Goal: Task Accomplishment & Management: Manage account settings

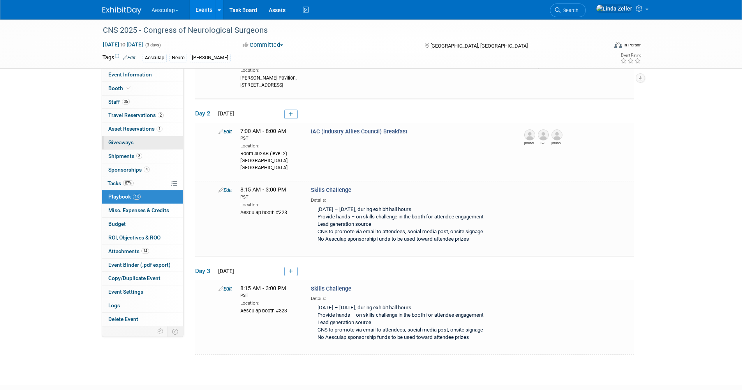
scroll to position [674, 0]
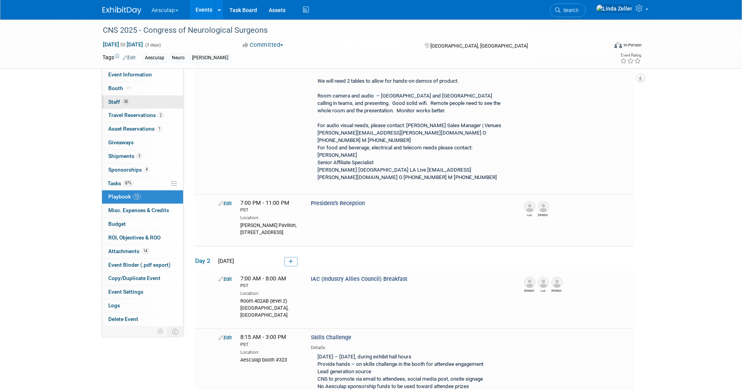
click at [118, 100] on span "Staff 35" at bounding box center [118, 102] width 21 height 6
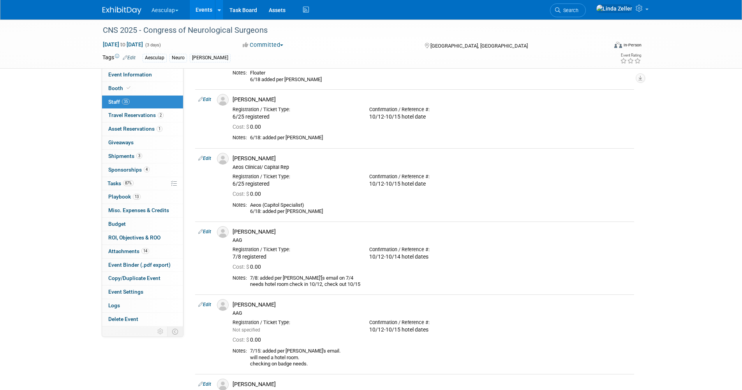
scroll to position [1441, 0]
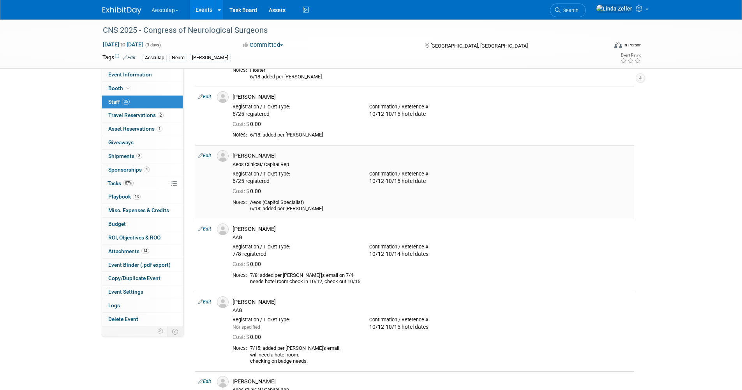
click at [210, 155] on link "Edit" at bounding box center [204, 155] width 13 height 5
select select "7d2dc4fd-ea4a-4a98-8da3-0dc2d6bb040e"
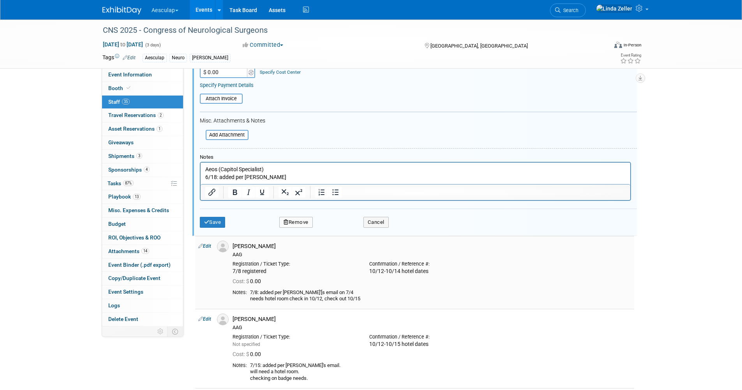
scroll to position [1654, 0]
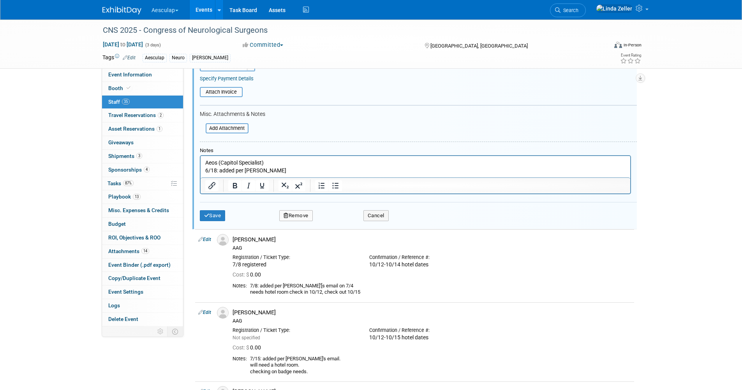
click at [295, 211] on button "Remove" at bounding box center [296, 215] width 34 height 11
click at [222, 216] on button "Save" at bounding box center [213, 215] width 26 height 11
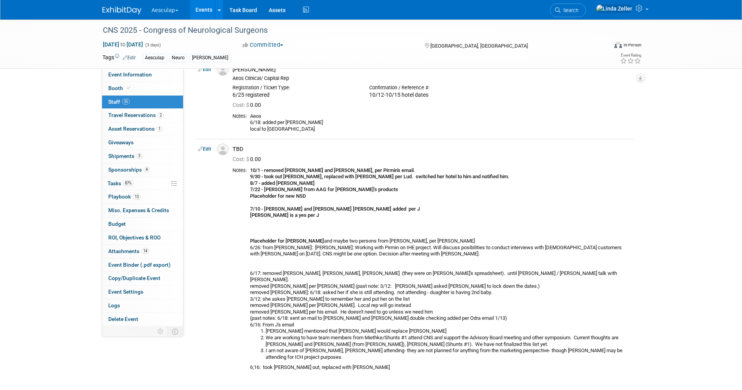
scroll to position [2355, 0]
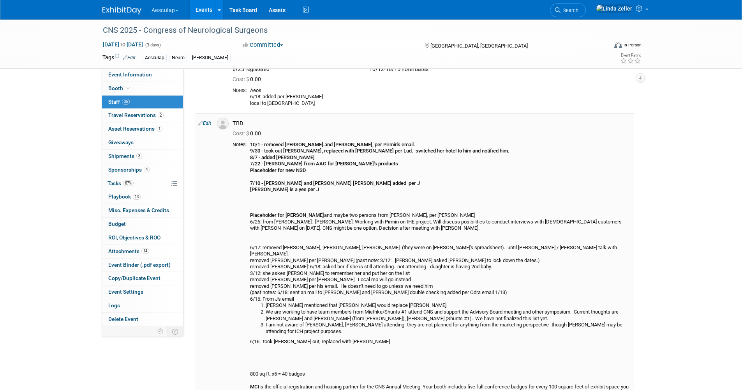
click at [208, 123] on link "Edit" at bounding box center [204, 122] width 13 height 5
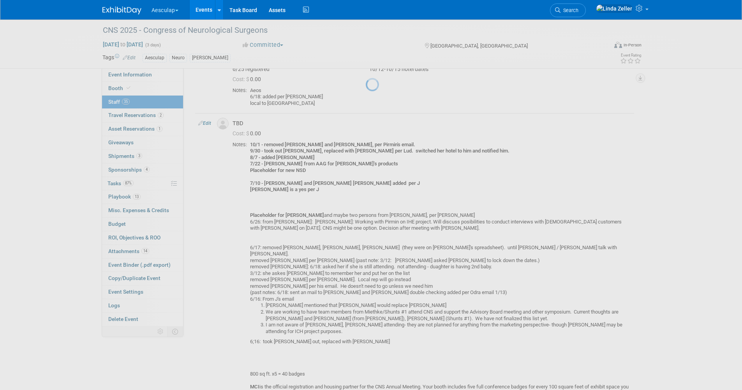
select select "00150ee3-2016-4d98-ba55-31f8690fcacb"
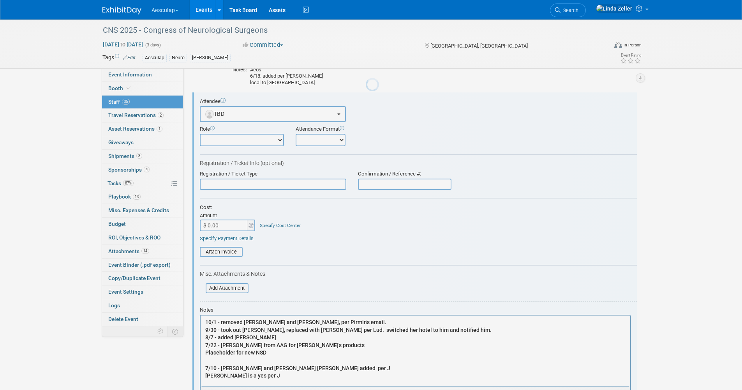
scroll to position [2380, 0]
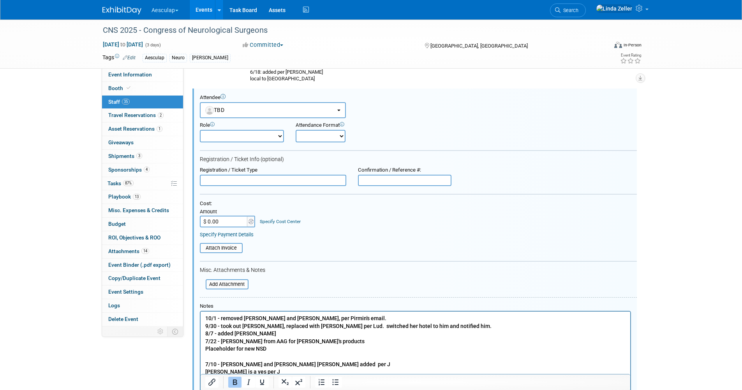
click at [205, 315] on b "10/1 - removed [PERSON_NAME] and [PERSON_NAME], per Pirmin's email." at bounding box center [295, 318] width 181 height 6
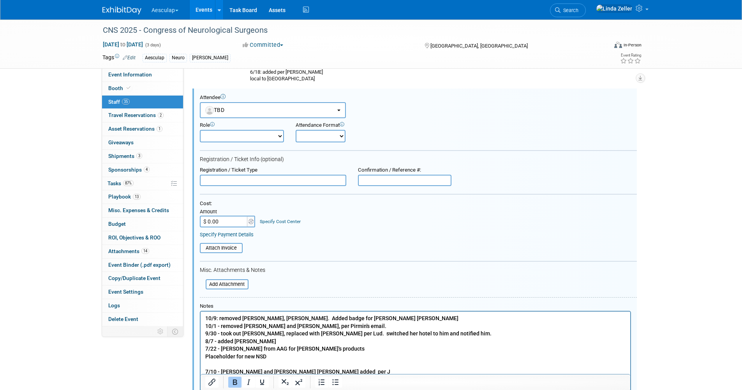
click at [218, 317] on b "10/9: removed [PERSON_NAME], [PERSON_NAME]. Added badge for [PERSON_NAME] [PERS…" at bounding box center [331, 318] width 253 height 6
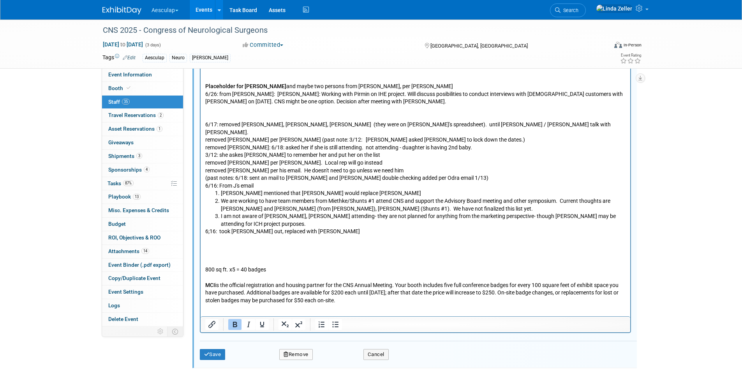
scroll to position [2774, 0]
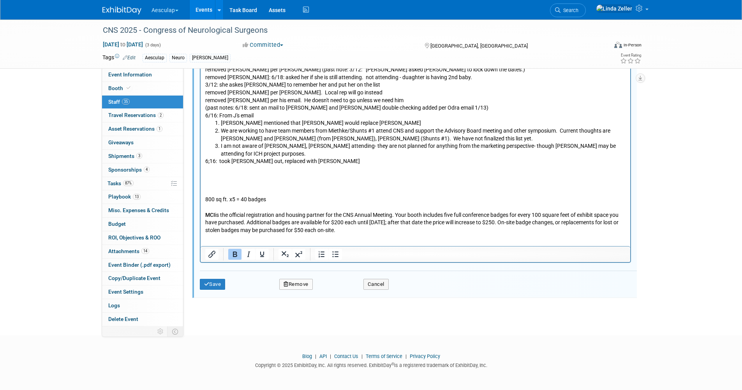
drag, startPoint x: 213, startPoint y: 286, endPoint x: 213, endPoint y: 291, distance: 5.5
click at [213, 291] on div "Save Remove Cancel" at bounding box center [418, 282] width 437 height 25
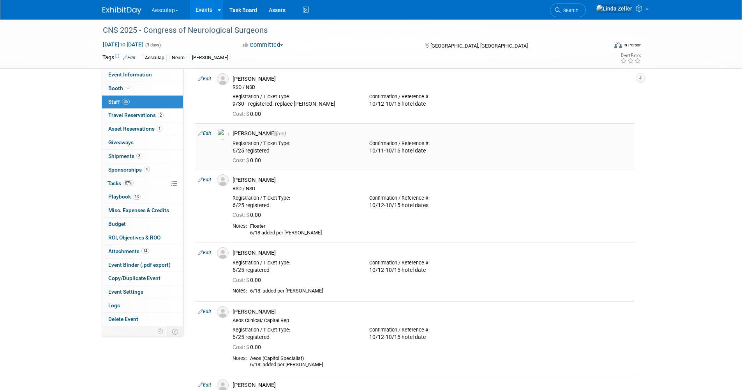
scroll to position [1254, 0]
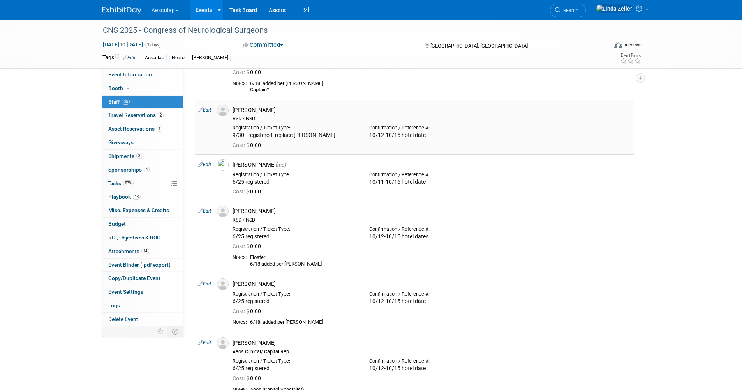
click at [208, 108] on link "Edit" at bounding box center [204, 109] width 13 height 5
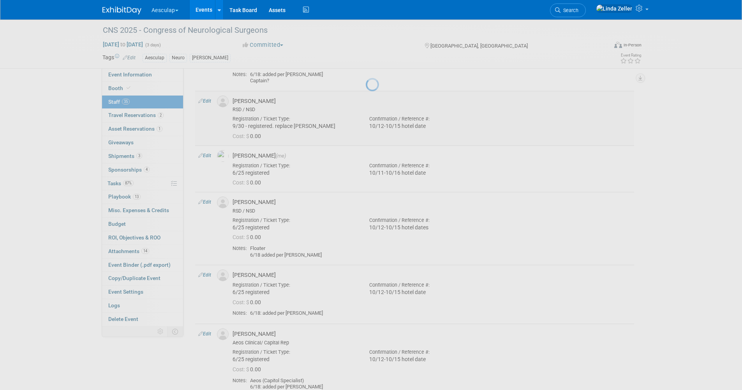
select select "6a8532f2-a899-4a76-858c-17ff30b0a454"
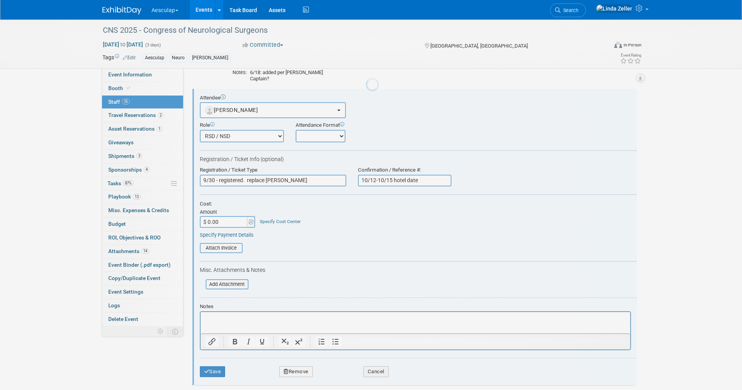
scroll to position [0, 0]
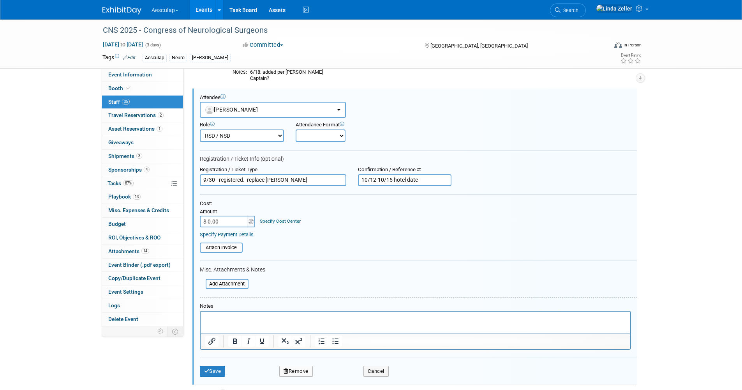
click at [298, 369] on button "Remove" at bounding box center [296, 370] width 34 height 11
click at [330, 379] on link "Yes" at bounding box center [338, 377] width 23 height 12
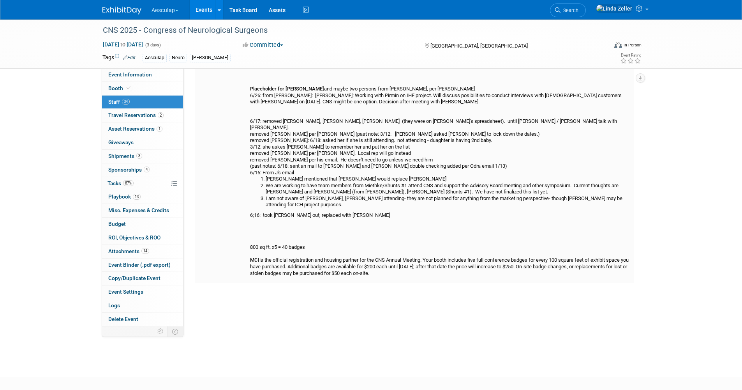
scroll to position [2313, 0]
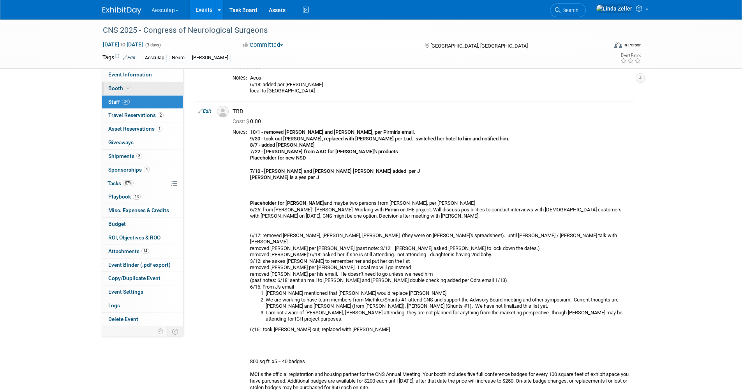
click at [116, 86] on span "Booth" at bounding box center [120, 88] width 24 height 6
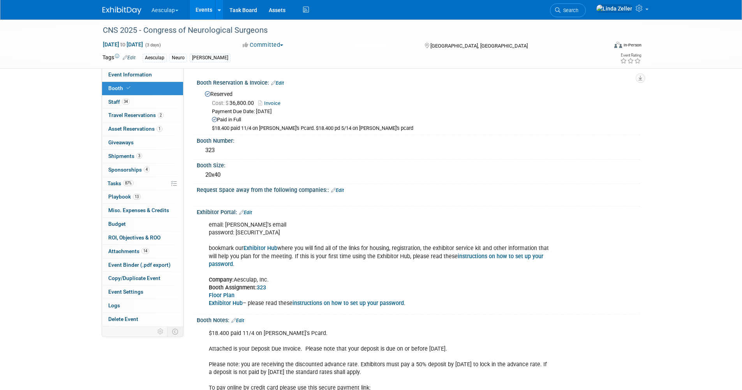
click at [260, 248] on b "Exhibitor Hub" at bounding box center [260, 248] width 34 height 7
click at [115, 102] on span "Staff 34" at bounding box center [118, 102] width 21 height 6
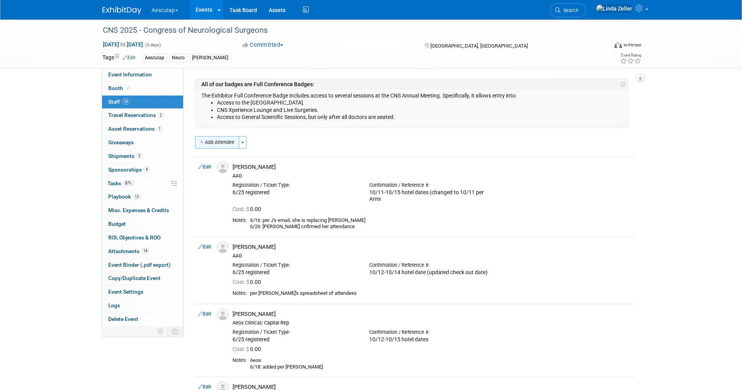
click at [224, 143] on button "Add Attendee" at bounding box center [217, 142] width 44 height 12
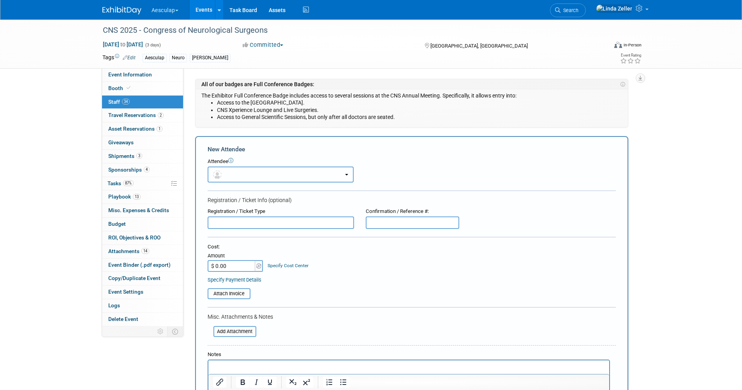
click at [235, 178] on button "button" at bounding box center [281, 174] width 146 height 16
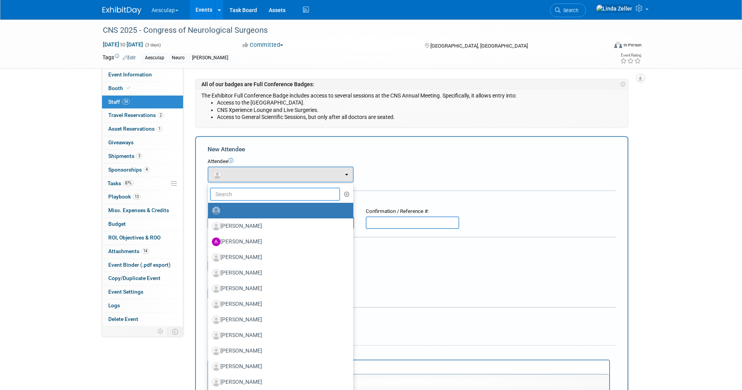
click at [234, 192] on input "text" at bounding box center [275, 193] width 131 height 13
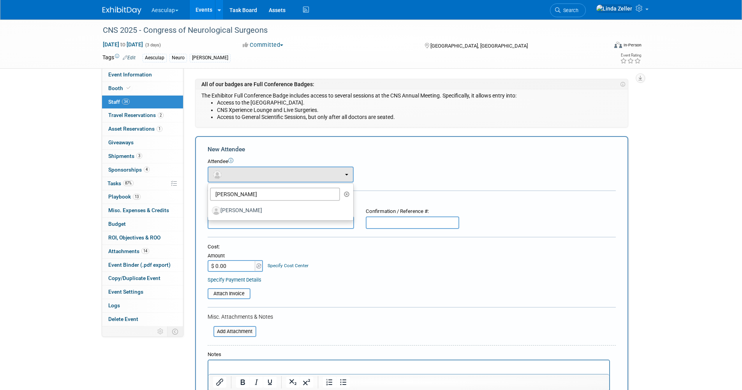
click at [392, 170] on div "Attendee <img src="[URL][DOMAIN_NAME]" style="width: 22px; height: 22px; border…" at bounding box center [412, 170] width 408 height 25
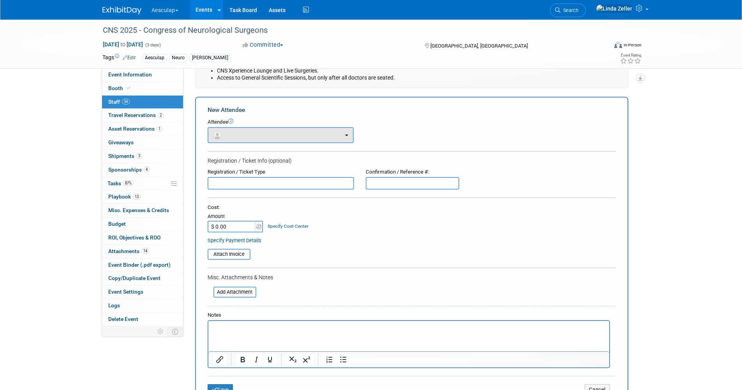
scroll to position [39, 0]
click at [229, 138] on button "button" at bounding box center [281, 135] width 146 height 16
click at [232, 154] on input "[PERSON_NAME]" at bounding box center [275, 154] width 131 height 13
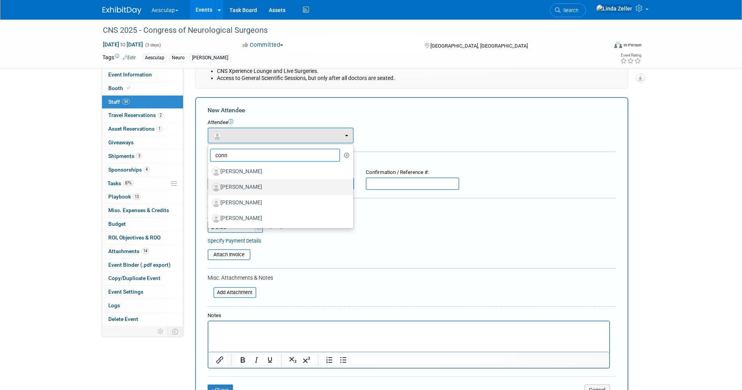
type input "conn"
click at [230, 191] on label "[PERSON_NAME]" at bounding box center [279, 187] width 134 height 12
click at [209, 189] on input "[PERSON_NAME]" at bounding box center [206, 185] width 5 height 5
select select "1ddcb424-3c1f-44d8-9456-6ced388e8140"
select select "400"
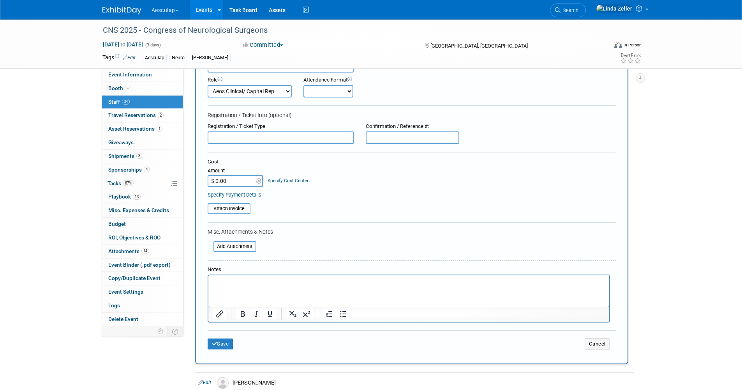
scroll to position [234, 0]
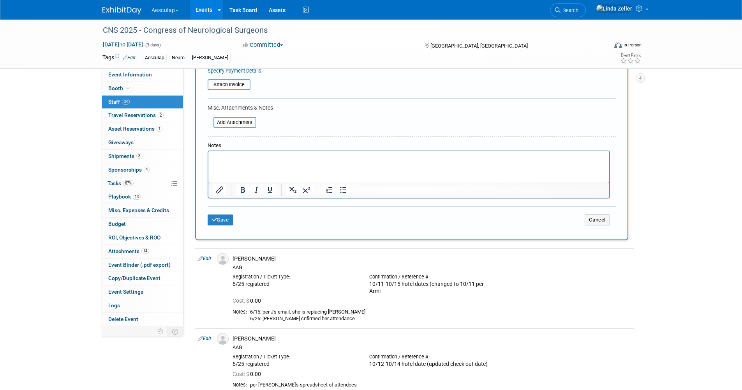
click at [235, 158] on p "Rich Text Area. Press ALT-0 for help." at bounding box center [409, 158] width 392 height 8
click at [223, 223] on button "Save" at bounding box center [221, 219] width 26 height 11
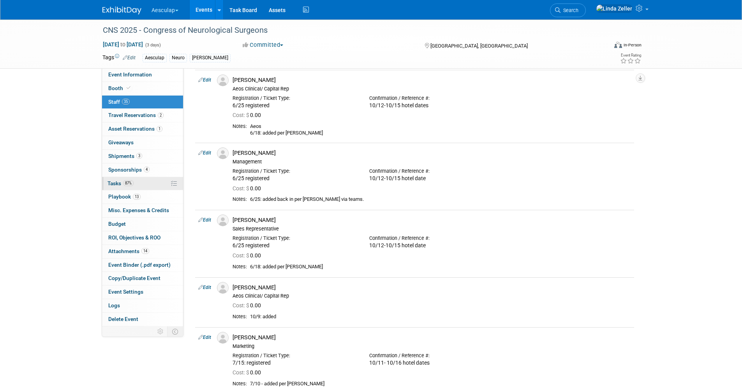
click at [108, 180] on span "Tasks 87%" at bounding box center [121, 183] width 26 height 6
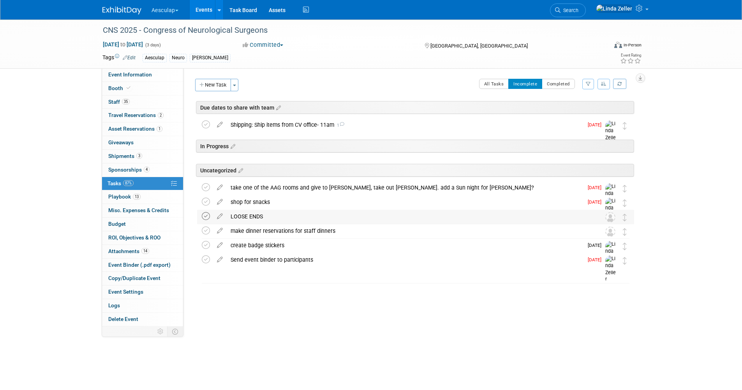
click at [205, 214] on icon at bounding box center [206, 216] width 8 height 8
click at [205, 199] on icon at bounding box center [206, 202] width 8 height 8
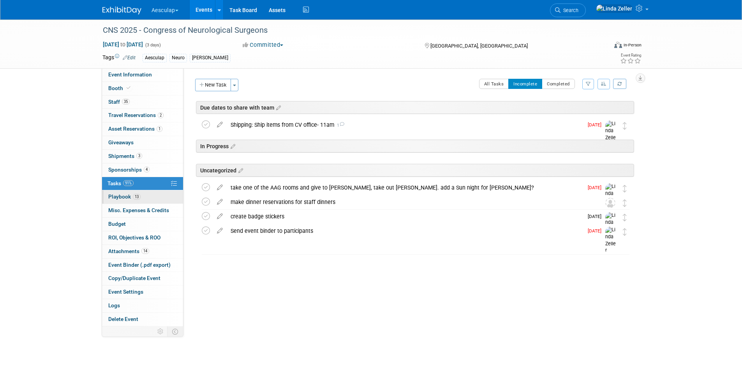
drag, startPoint x: 117, startPoint y: 197, endPoint x: 133, endPoint y: 199, distance: 16.5
click at [117, 197] on span "Playbook 13" at bounding box center [124, 196] width 32 height 6
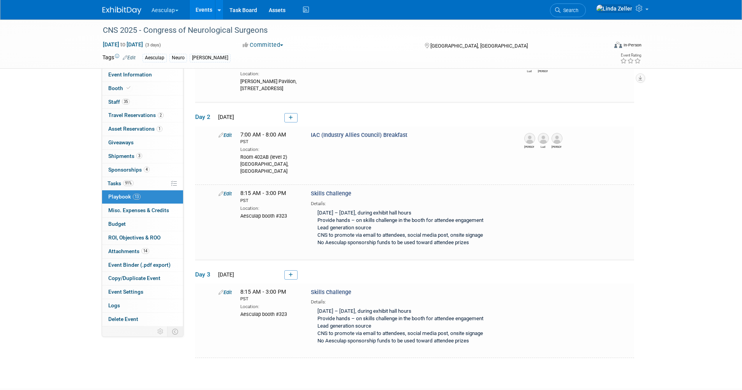
scroll to position [779, 0]
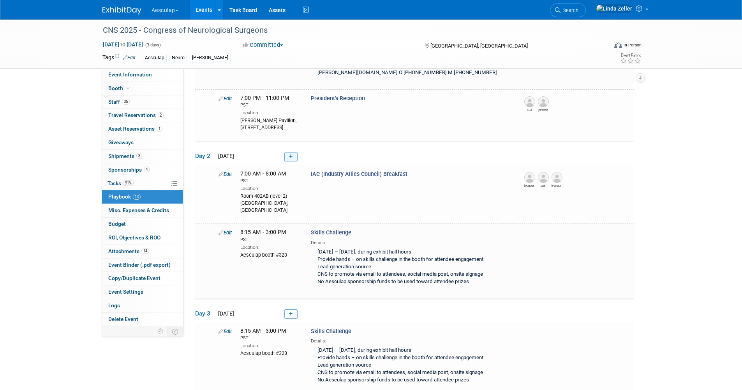
click at [291, 154] on icon at bounding box center [291, 156] width 4 height 5
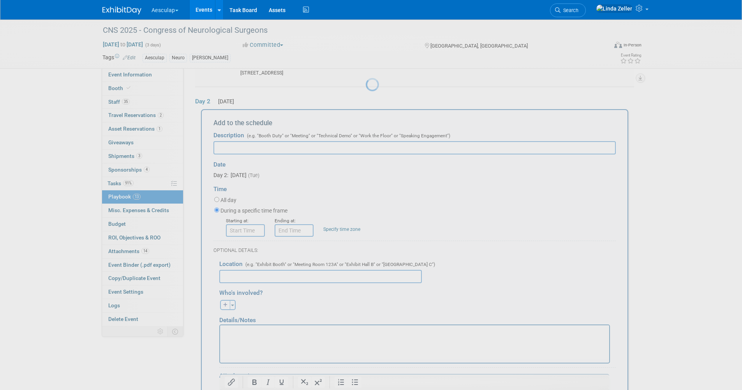
scroll to position [839, 0]
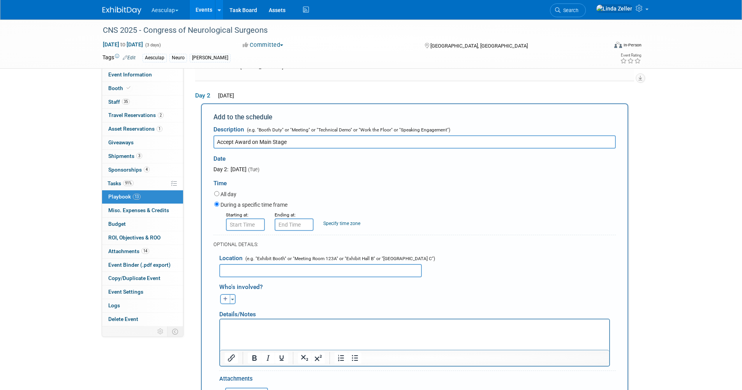
type input "Accept Award on Main Stage"
click at [229, 325] on p "Rich Text Area. Press ALT-0 for help." at bounding box center [414, 326] width 380 height 8
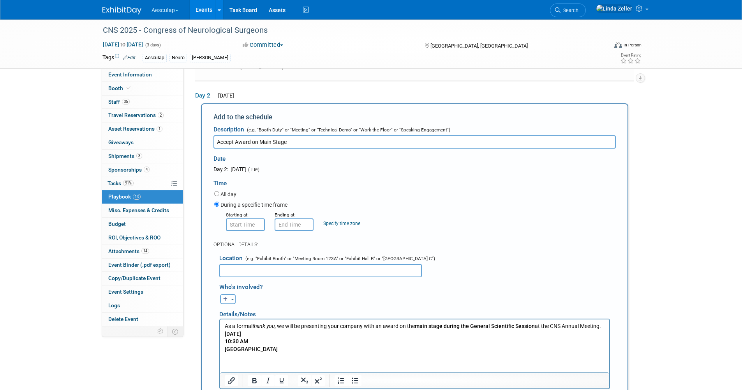
click at [236, 264] on input "text" at bounding box center [320, 270] width 203 height 13
type input "General Scientific Session"
click at [253, 218] on input "8:00 AM" at bounding box center [245, 224] width 39 height 12
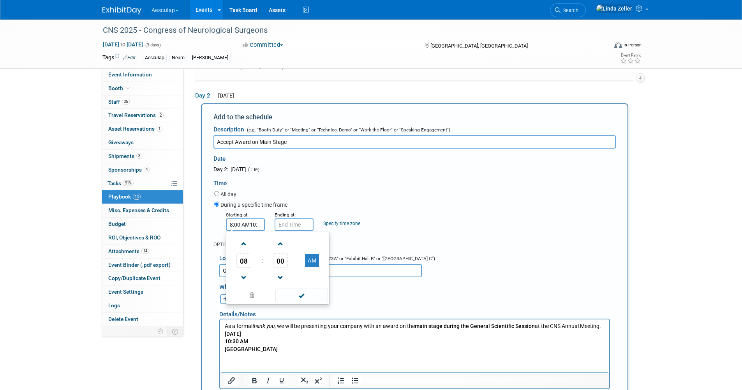
scroll to position [0, 0]
type input "8"
type input "10:30 AM"
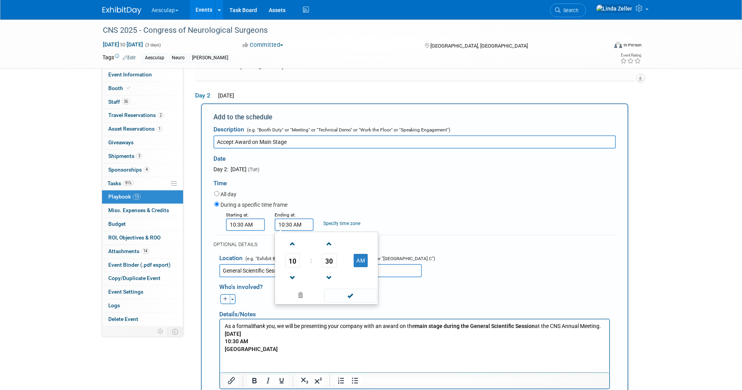
click at [289, 218] on input "10:30 AM" at bounding box center [294, 224] width 39 height 12
click at [290, 218] on input "10:30 AM" at bounding box center [294, 224] width 39 height 12
click at [291, 218] on input "10:50 AM" at bounding box center [294, 224] width 39 height 12
type input "10:45 AM"
click at [332, 220] on link "Specify time zone" at bounding box center [341, 222] width 37 height 5
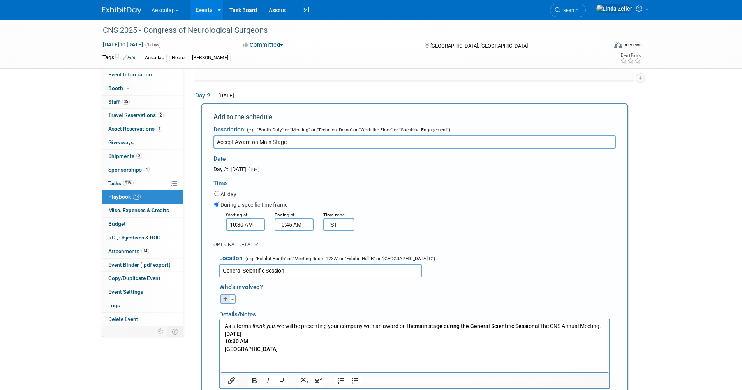
type input "PST"
click at [227, 296] on icon "button" at bounding box center [225, 298] width 5 height 5
select select
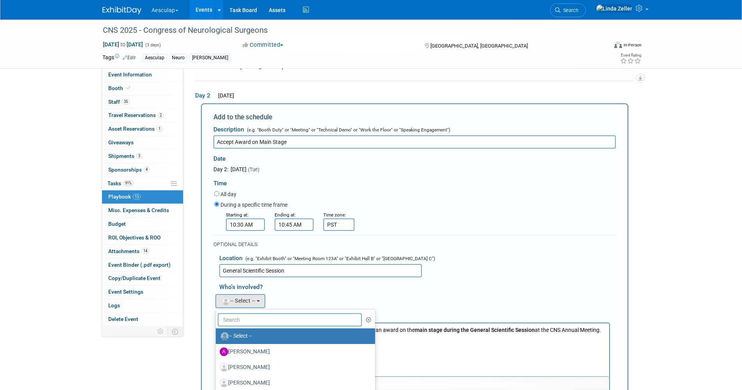
click at [231, 313] on input "text" at bounding box center [290, 319] width 145 height 13
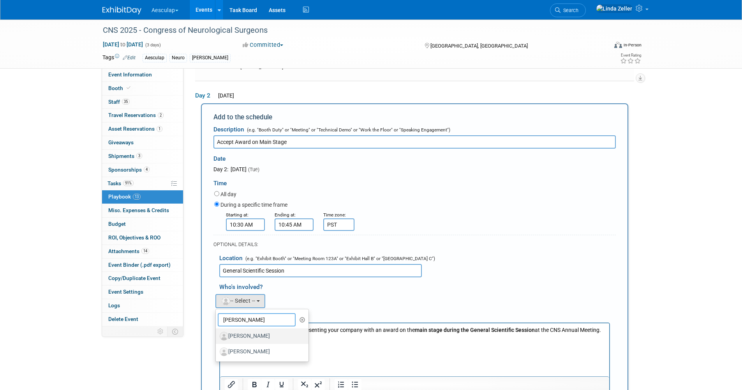
type input "[PERSON_NAME]"
click at [238, 330] on label "[PERSON_NAME]" at bounding box center [260, 336] width 81 height 12
click at [217, 332] on input "[PERSON_NAME]" at bounding box center [214, 334] width 5 height 5
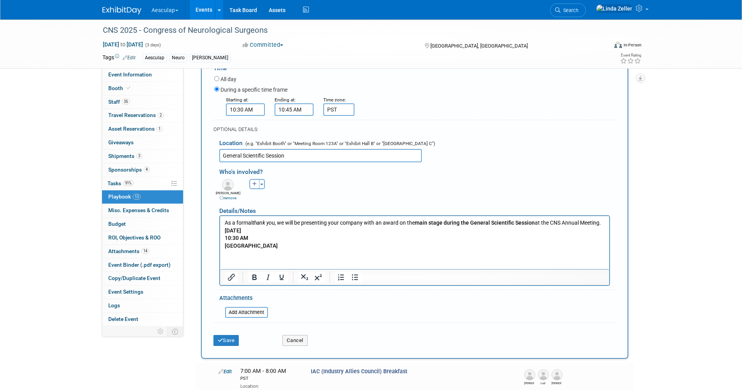
scroll to position [956, 0]
click at [232, 333] on button "Save" at bounding box center [226, 338] width 26 height 11
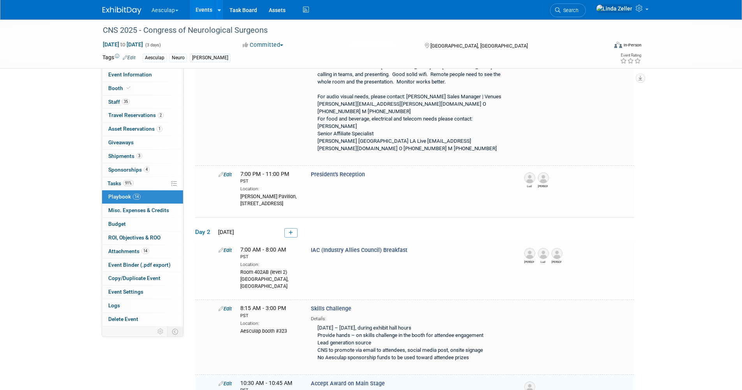
scroll to position [944, 0]
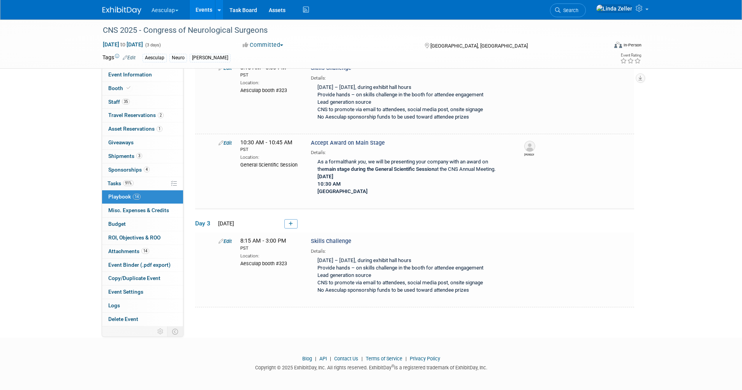
click at [127, 68] on div "CNS 2025 - Congress of Neurological Surgeons [DATE] to [DATE] (3 days) [DATE] t…" at bounding box center [371, 43] width 549 height 49
click at [127, 72] on span "Event Information" at bounding box center [130, 74] width 44 height 6
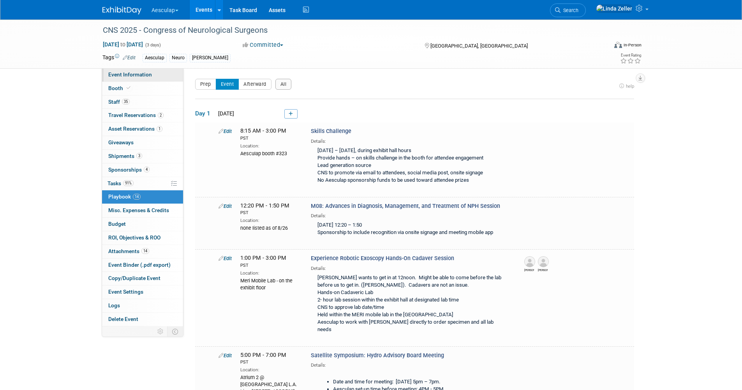
select select "Approved by Compliance"
select select "Neuro"
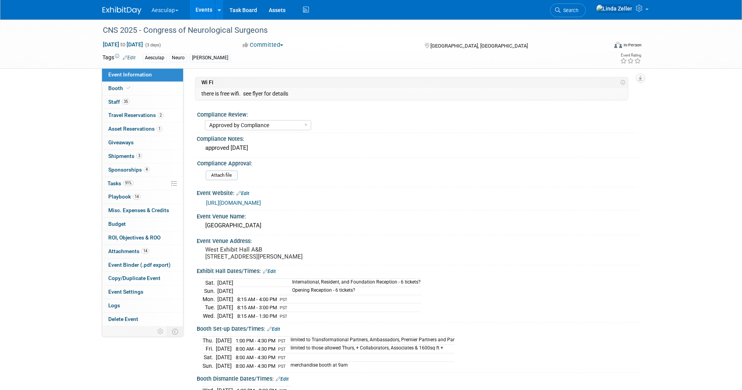
click at [226, 201] on link "[URL][DOMAIN_NAME]" at bounding box center [233, 202] width 55 height 6
click at [118, 182] on span "Tasks 91%" at bounding box center [121, 183] width 26 height 6
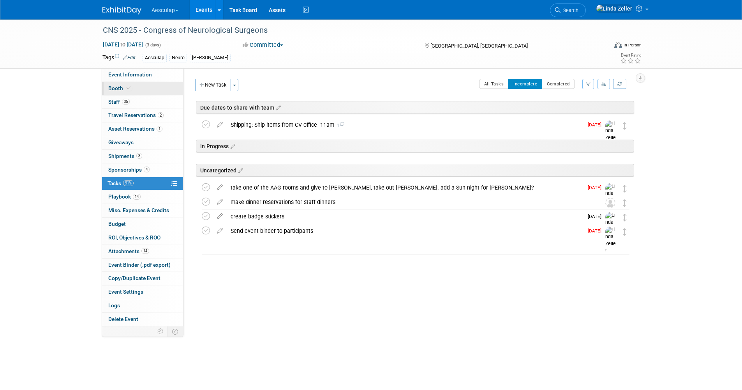
click at [112, 84] on link "Booth" at bounding box center [142, 88] width 81 height 13
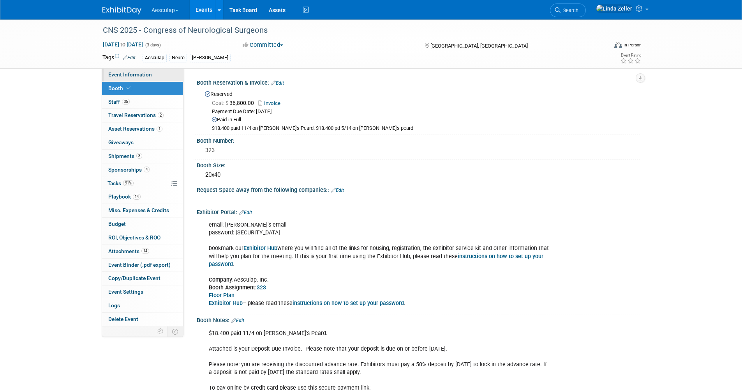
click at [113, 72] on span "Event Information" at bounding box center [130, 74] width 44 height 6
select select "Approved by Compliance"
select select "Neuro"
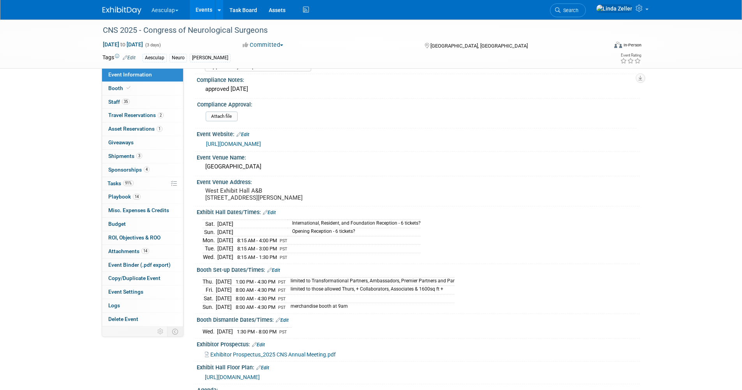
scroll to position [78, 0]
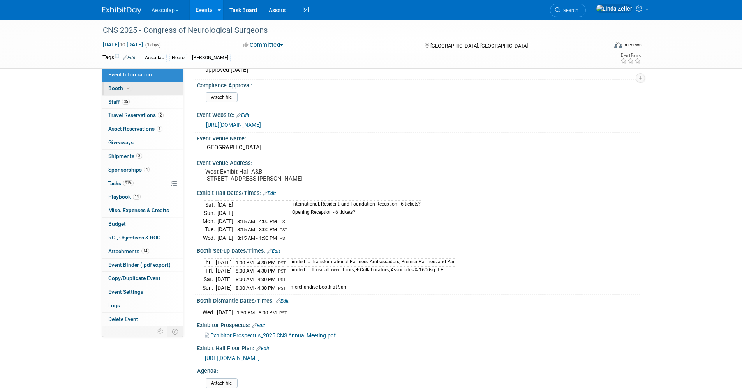
click at [114, 83] on link "Booth" at bounding box center [142, 88] width 81 height 13
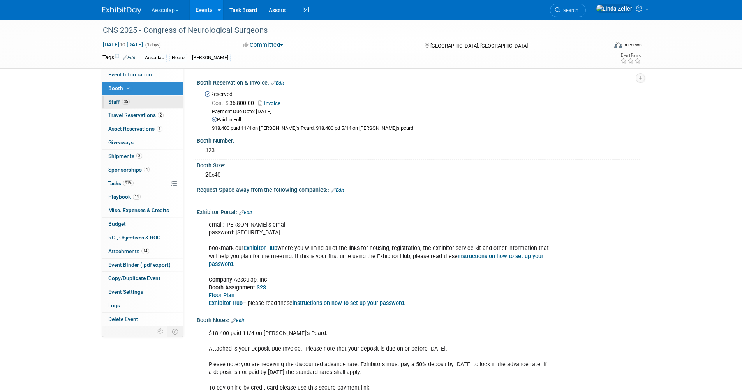
click at [112, 102] on span "Staff 35" at bounding box center [118, 102] width 21 height 6
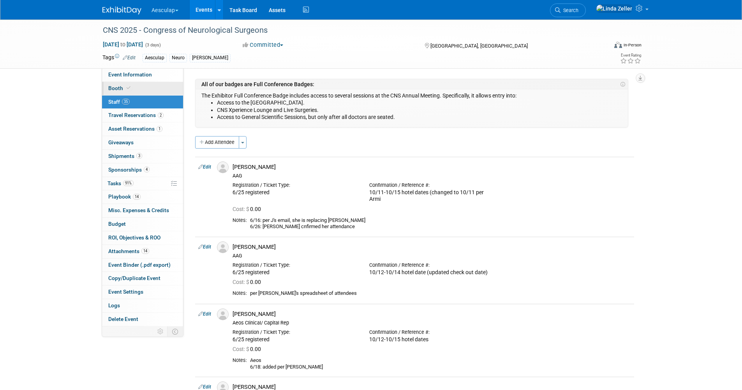
click at [111, 85] on span "Booth" at bounding box center [120, 88] width 24 height 6
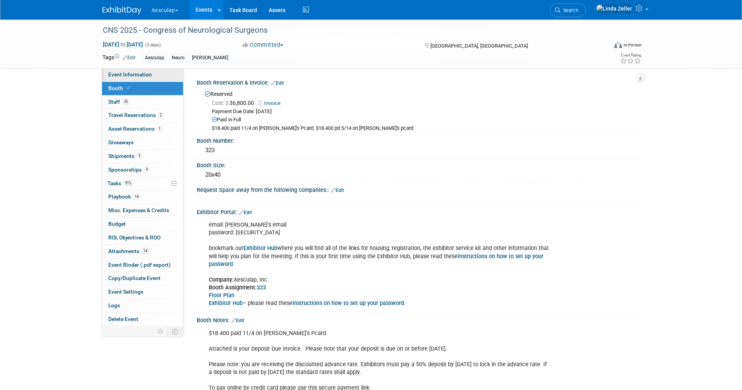
click at [113, 72] on span "Event Information" at bounding box center [130, 74] width 44 height 6
select select "Approved by Compliance"
select select "Neuro"
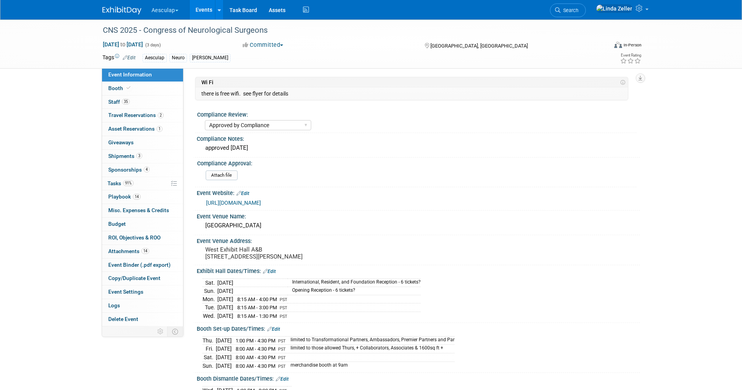
click at [123, 76] on span "Event Information" at bounding box center [130, 74] width 44 height 6
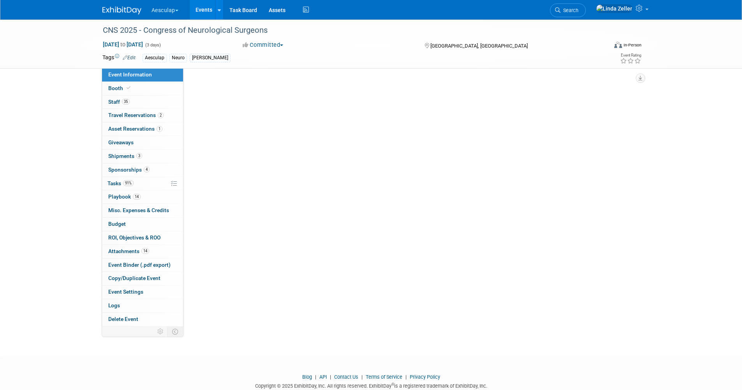
select select "Approved by Compliance"
select select "Neuro"
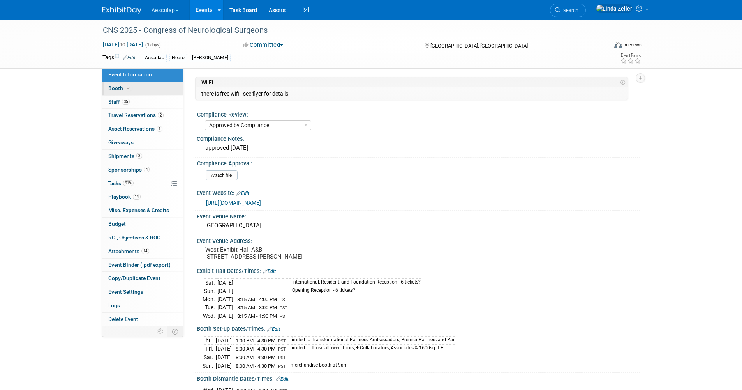
click at [118, 85] on span "Booth" at bounding box center [120, 88] width 24 height 6
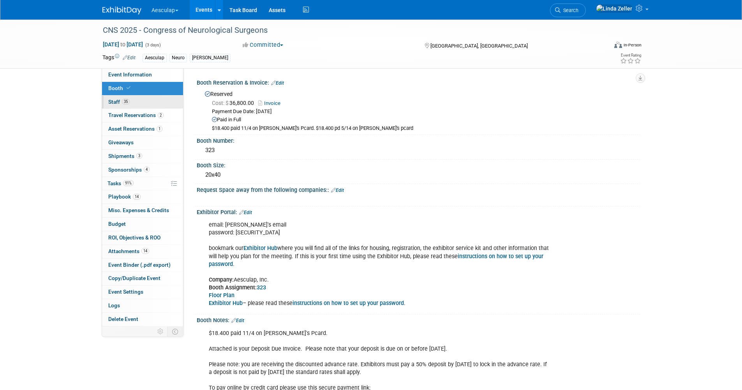
click at [114, 101] on span "Staff 35" at bounding box center [118, 102] width 21 height 6
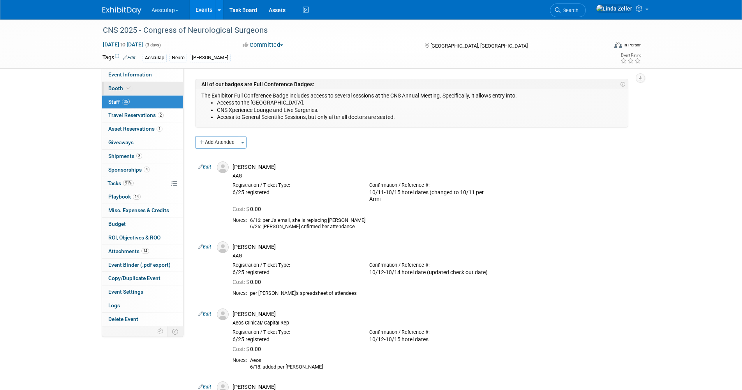
click at [114, 87] on span "Booth" at bounding box center [120, 88] width 24 height 6
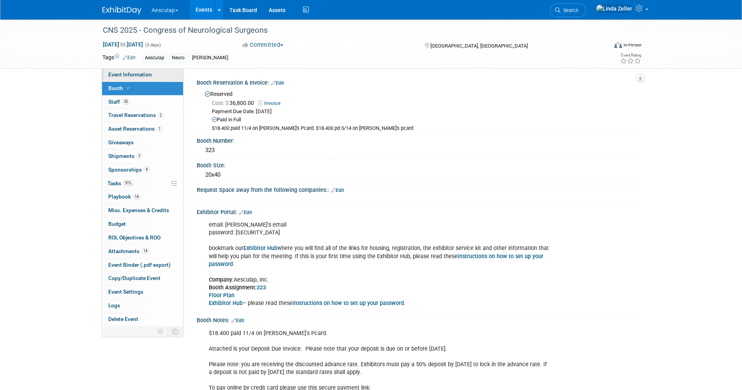
click at [114, 75] on span "Event Information" at bounding box center [130, 74] width 44 height 6
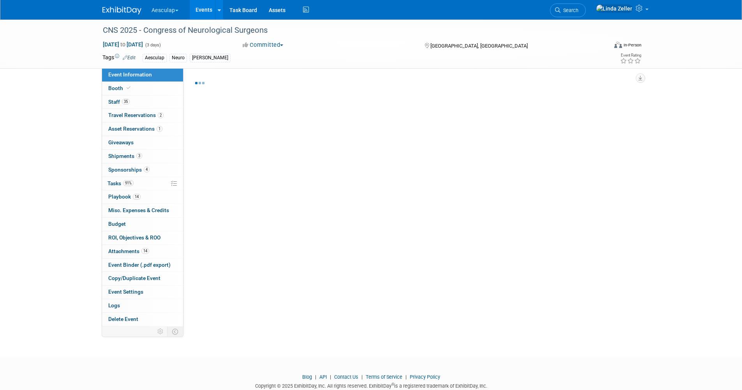
select select "Approved by Compliance"
select select "Neuro"
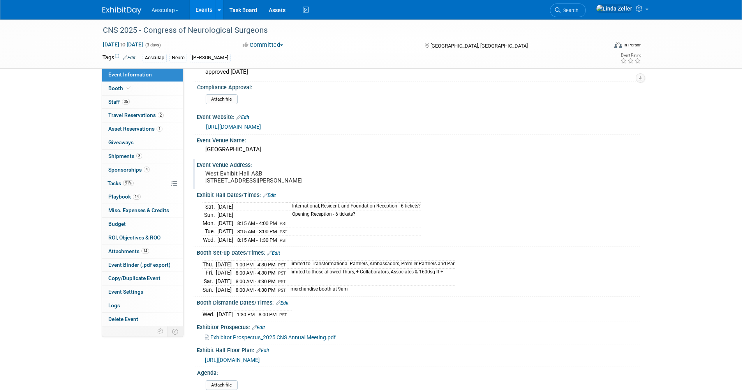
scroll to position [78, 0]
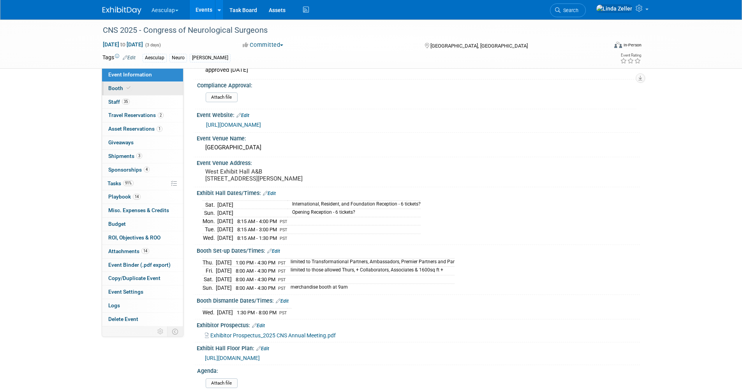
click at [110, 88] on span "Booth" at bounding box center [120, 88] width 24 height 6
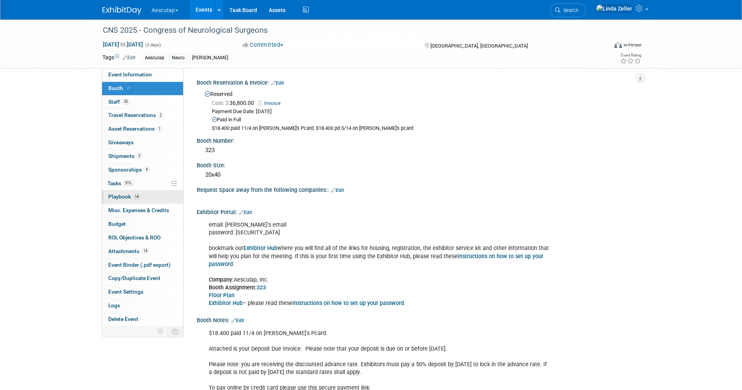
click at [118, 194] on span "Playbook 14" at bounding box center [124, 196] width 32 height 6
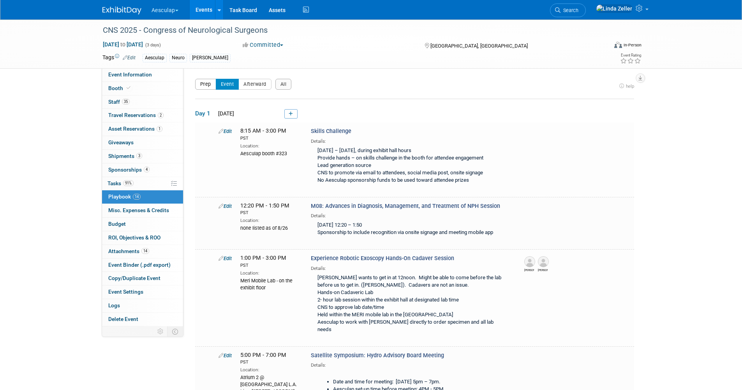
click at [206, 83] on button "Prep" at bounding box center [205, 84] width 21 height 11
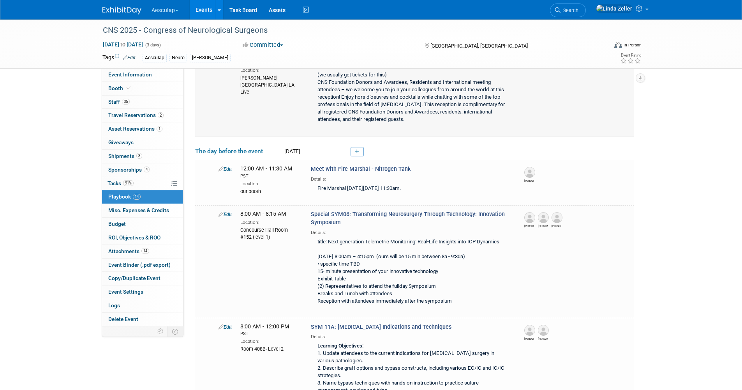
scroll to position [117, 0]
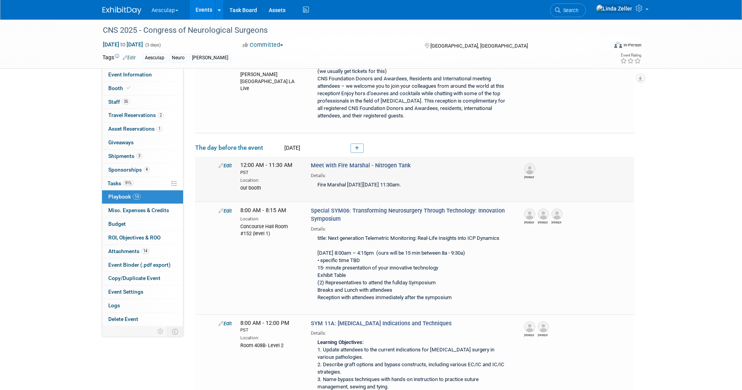
click at [228, 164] on link "Edit" at bounding box center [225, 165] width 13 height 6
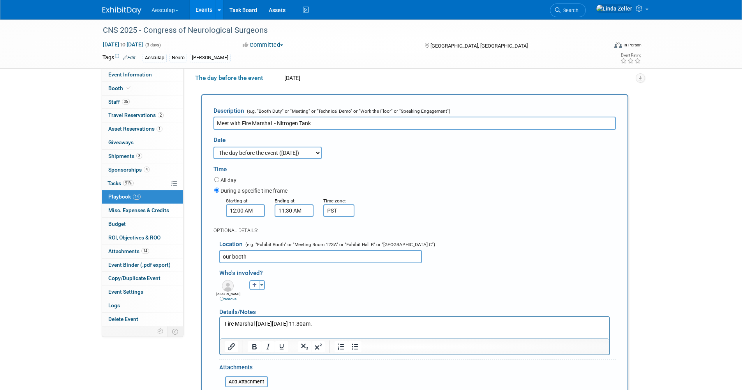
scroll to position [0, 0]
drag, startPoint x: 243, startPoint y: 210, endPoint x: 223, endPoint y: 212, distance: 19.7
click at [223, 212] on div "Starting at: 12:00 AM 12 : 00 AM 12 01 02 03 04 05 06 07 08 09 10 11 00 05 10 1…" at bounding box center [244, 206] width 49 height 20
type input "11:30 AM"
drag, startPoint x: 292, startPoint y: 211, endPoint x: 275, endPoint y: 211, distance: 17.5
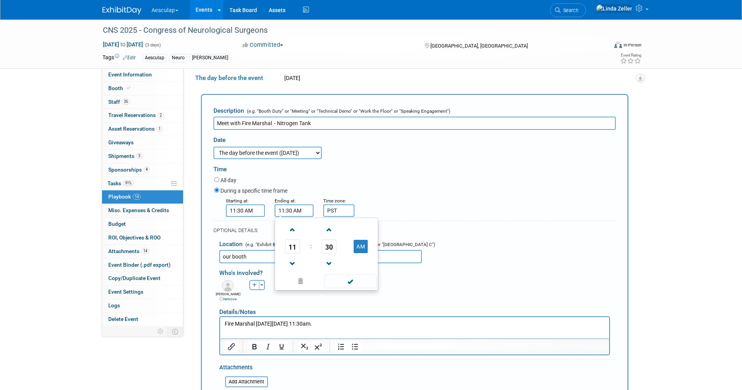
click at [275, 211] on input "11:30 AM" at bounding box center [294, 210] width 39 height 12
click at [289, 209] on input "12 AM" at bounding box center [294, 210] width 39 height 12
click at [345, 282] on span at bounding box center [350, 281] width 53 height 14
type input "12:00 PM"
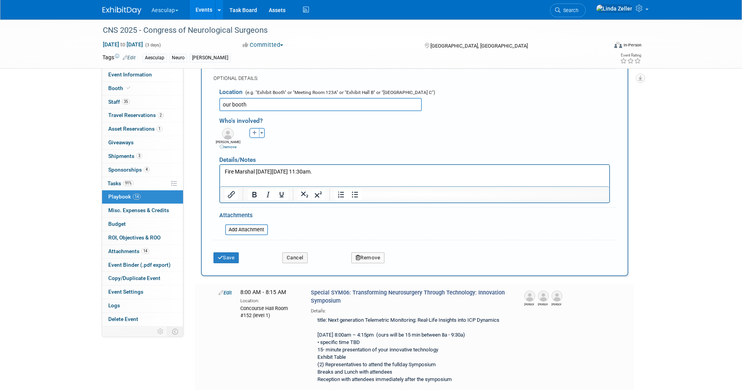
scroll to position [341, 0]
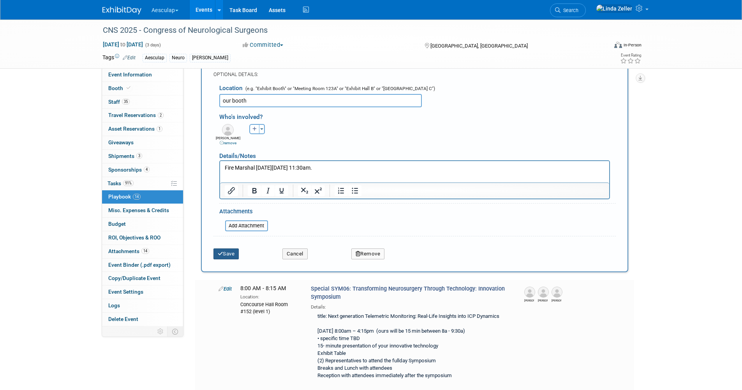
click at [226, 256] on button "Save" at bounding box center [226, 253] width 26 height 11
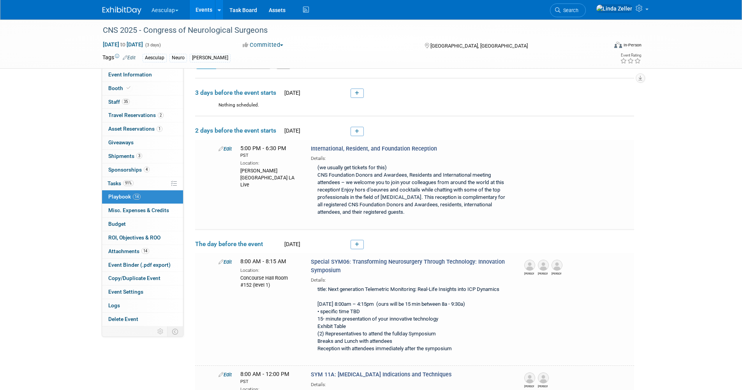
scroll to position [539, 0]
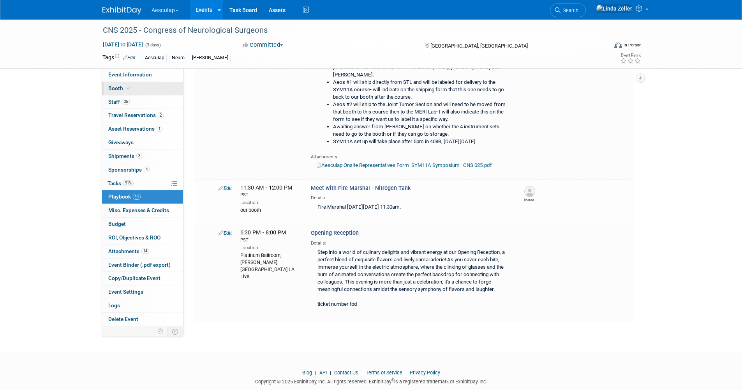
click at [113, 88] on span "Booth" at bounding box center [120, 88] width 24 height 6
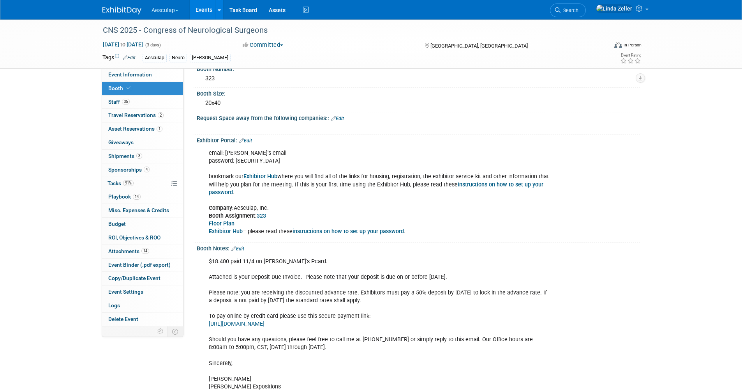
scroll to position [0, 0]
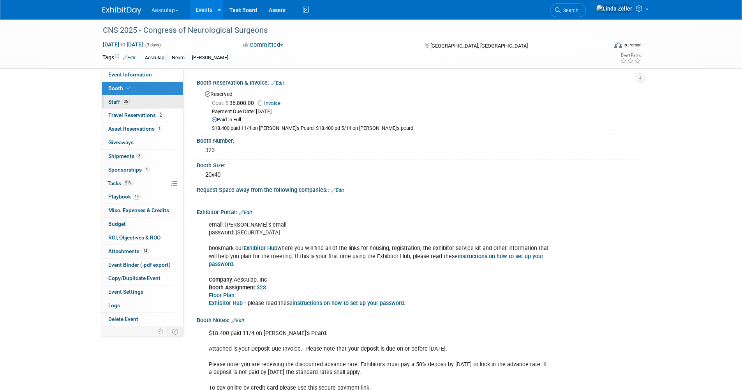
click at [116, 101] on span "Staff 35" at bounding box center [118, 102] width 21 height 6
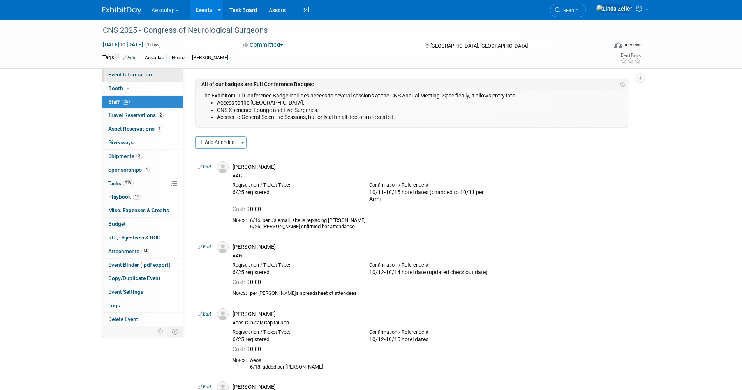
click at [120, 77] on span "Event Information" at bounding box center [130, 74] width 44 height 6
select select "Approved by Compliance"
select select "Neuro"
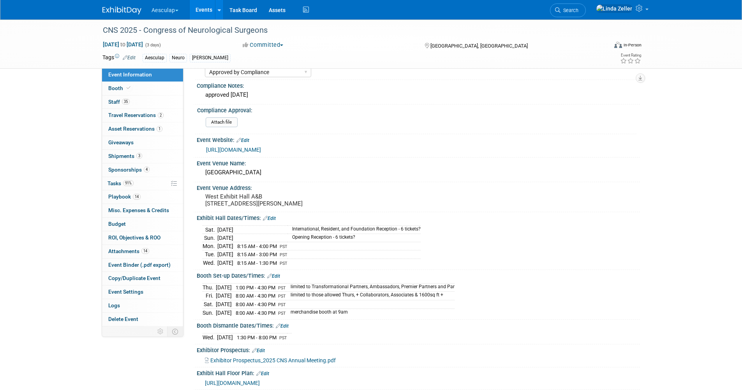
scroll to position [78, 0]
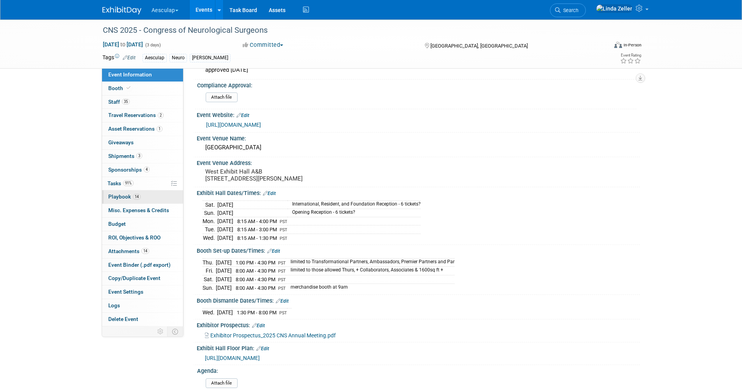
click at [115, 193] on link "14 Playbook 14" at bounding box center [142, 196] width 81 height 13
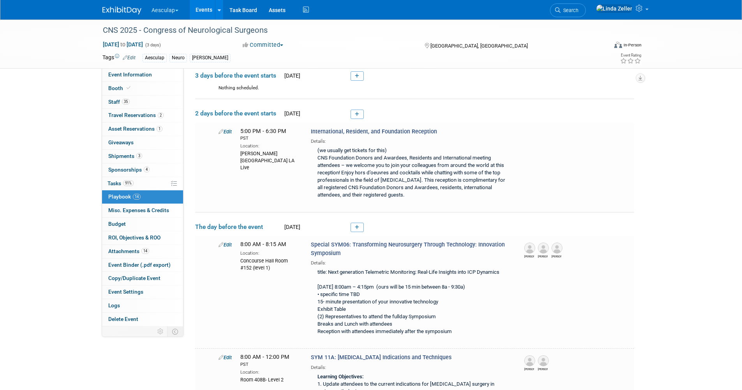
scroll to position [0, 0]
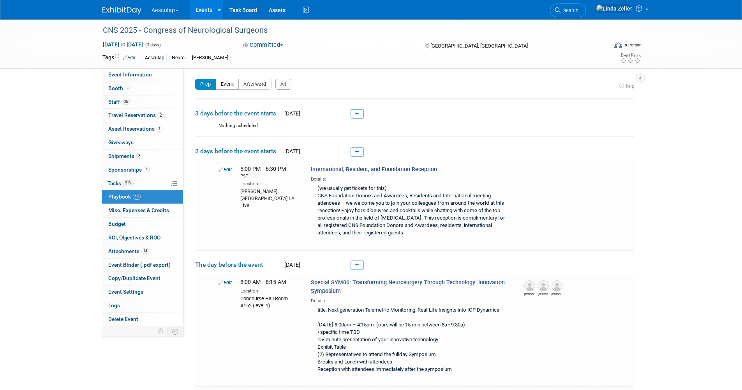
click at [228, 85] on button "Event" at bounding box center [227, 84] width 23 height 11
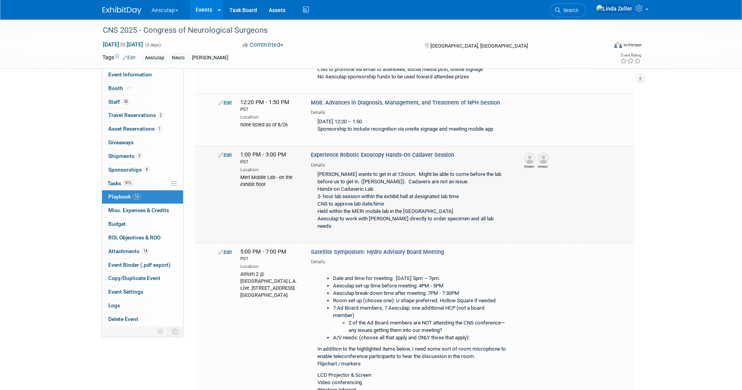
scroll to position [117, 0]
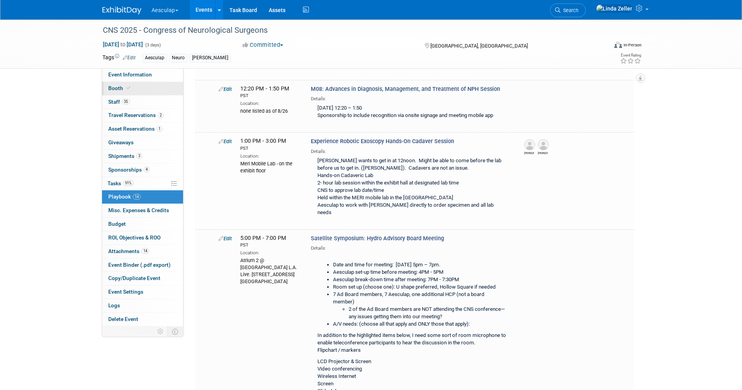
click at [114, 87] on span "Booth" at bounding box center [120, 88] width 24 height 6
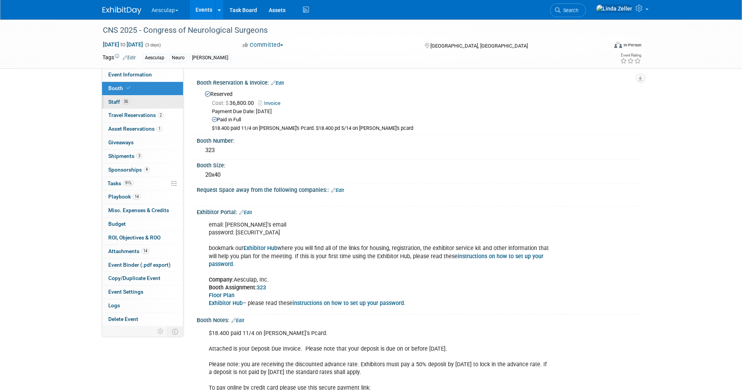
click at [115, 99] on span "Staff 35" at bounding box center [118, 102] width 21 height 6
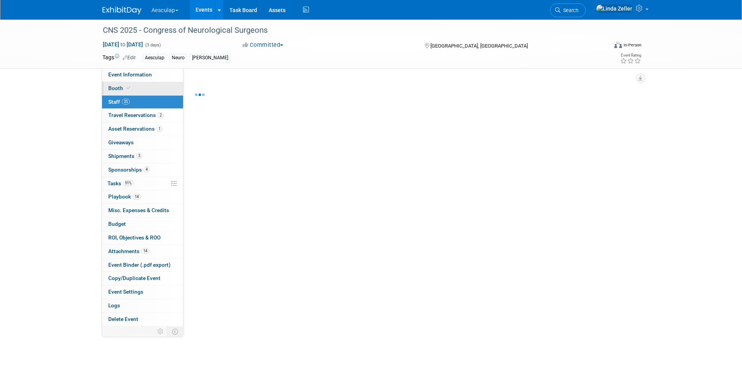
click at [115, 85] on span "Booth" at bounding box center [120, 88] width 24 height 6
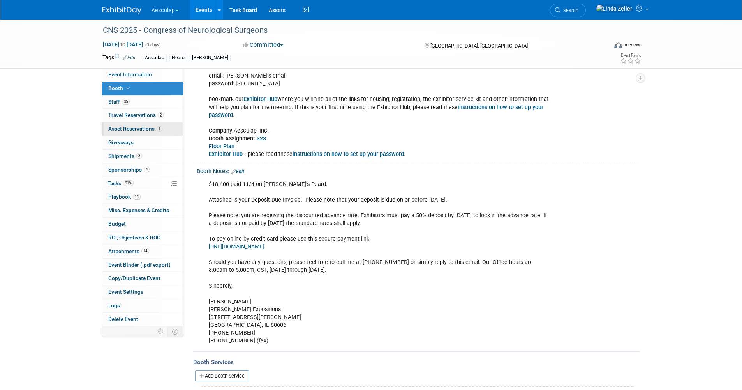
scroll to position [156, 0]
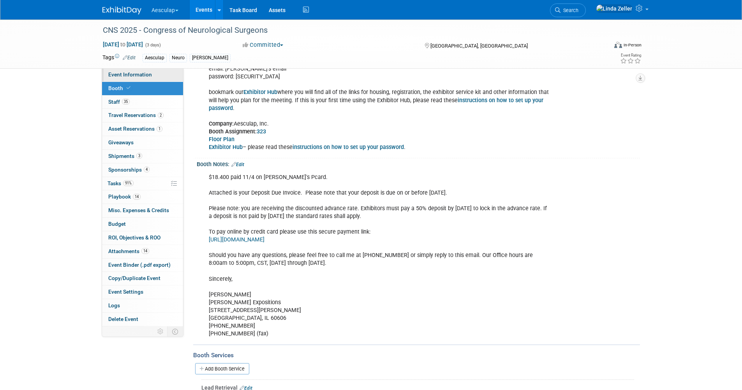
click at [112, 73] on span "Event Information" at bounding box center [130, 74] width 44 height 6
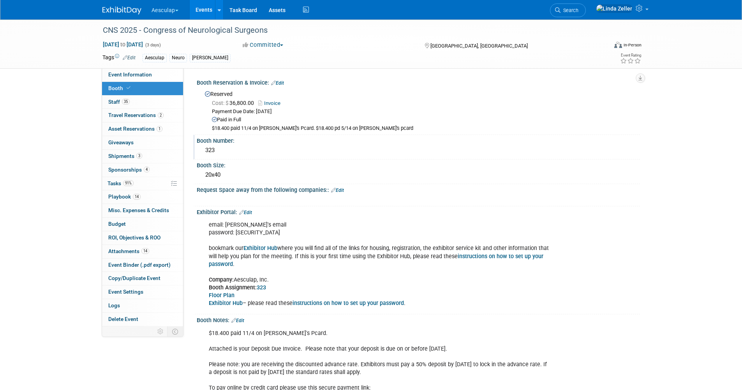
select select "Approved by Compliance"
select select "Neuro"
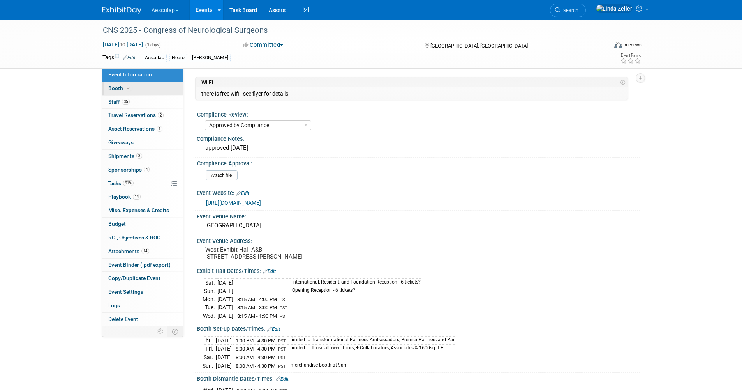
click at [114, 86] on span "Booth" at bounding box center [120, 88] width 24 height 6
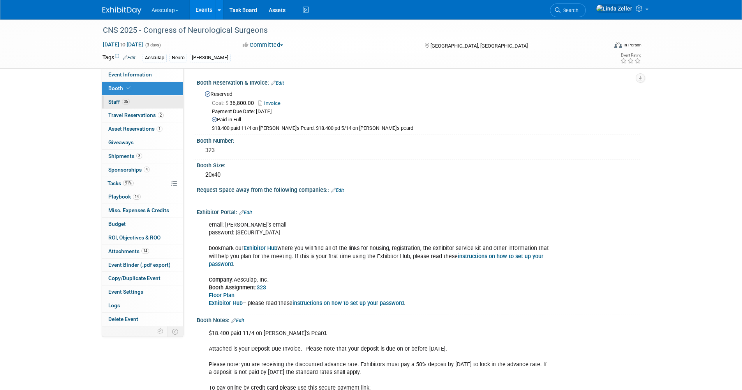
click at [116, 101] on span "Staff 35" at bounding box center [118, 102] width 21 height 6
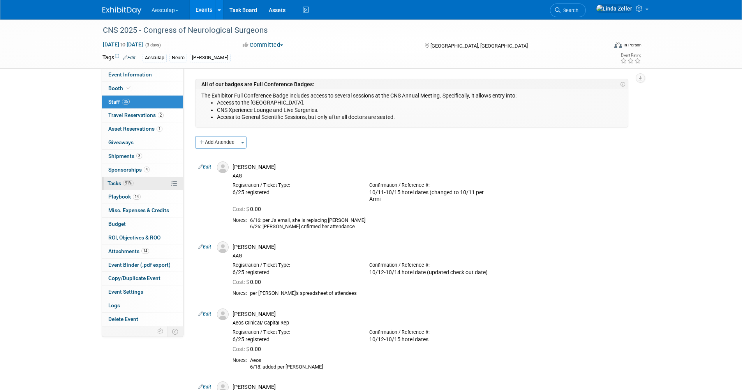
click at [120, 178] on link "91% Tasks 91%" at bounding box center [142, 183] width 81 height 13
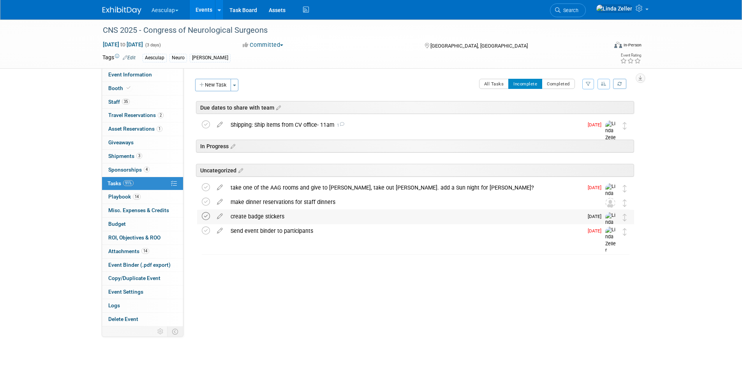
click at [206, 215] on icon at bounding box center [206, 216] width 8 height 8
drag, startPoint x: 588, startPoint y: 13, endPoint x: 584, endPoint y: 11, distance: 4.7
click at [586, 13] on link "Search" at bounding box center [568, 11] width 36 height 14
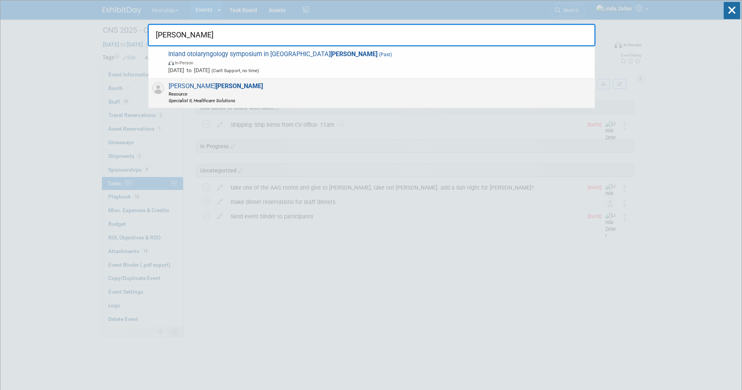
type input "[PERSON_NAME]"
click at [178, 83] on span "[PERSON_NAME] Resource Specialist II, Healthcare Solutions" at bounding box center [214, 92] width 97 height 21
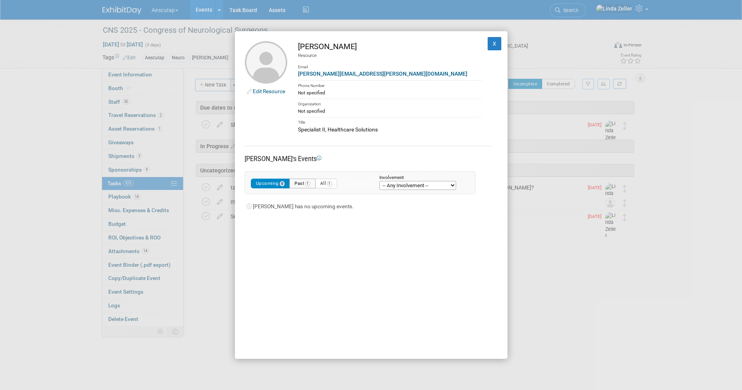
click at [305, 183] on button "Past 1" at bounding box center [302, 183] width 26 height 10
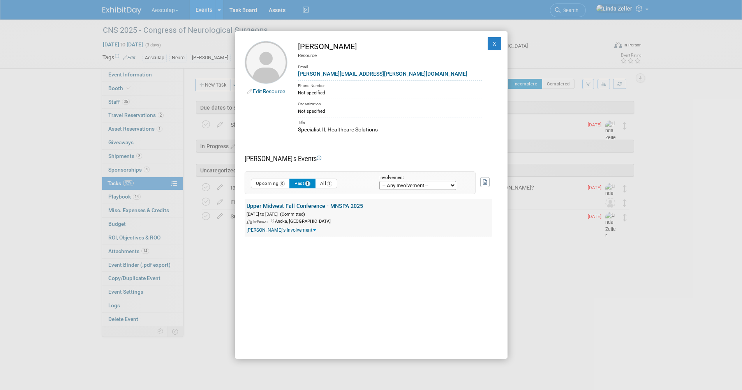
click at [286, 207] on link "Upper Midwest Fall Conference - MNSPA 2025" at bounding box center [305, 206] width 116 height 6
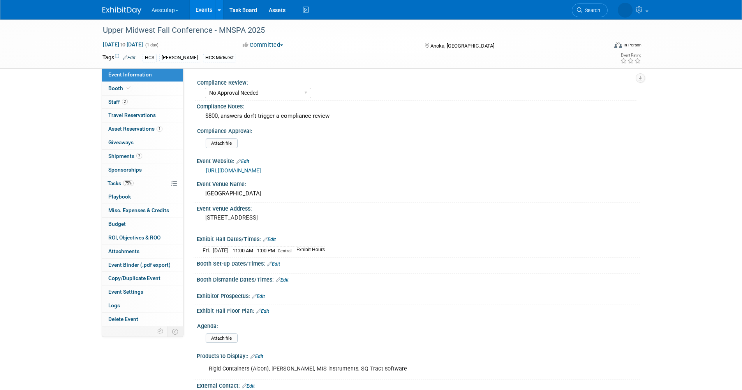
select select "No Approval Needed"
select select "HCS"
click at [116, 184] on span "Tasks 75%" at bounding box center [121, 183] width 26 height 6
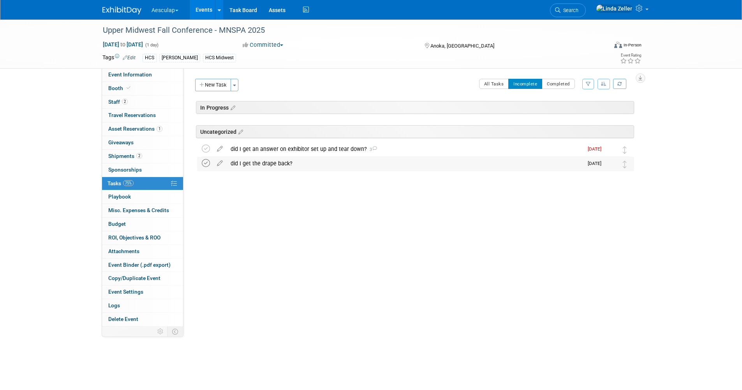
click at [207, 162] on icon at bounding box center [206, 163] width 8 height 8
click at [204, 147] on icon at bounding box center [206, 149] width 8 height 8
